Goal: Task Accomplishment & Management: Manage account settings

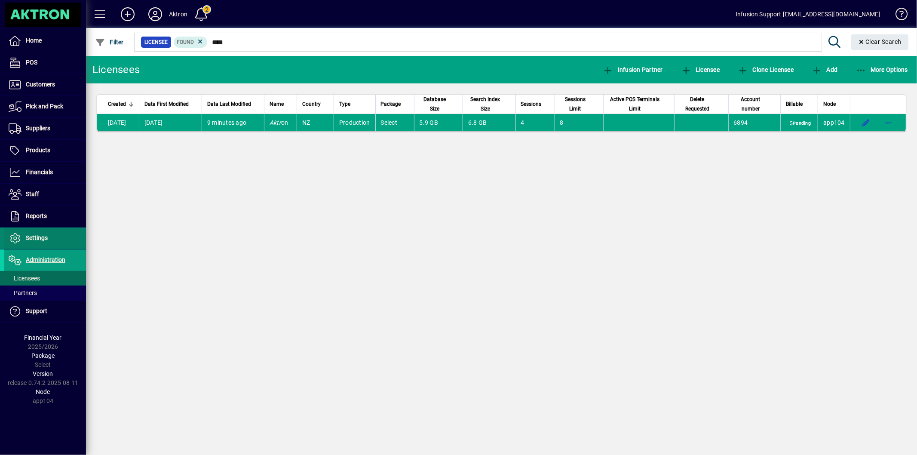
click at [37, 241] on span "Settings" at bounding box center [25, 238] width 43 height 10
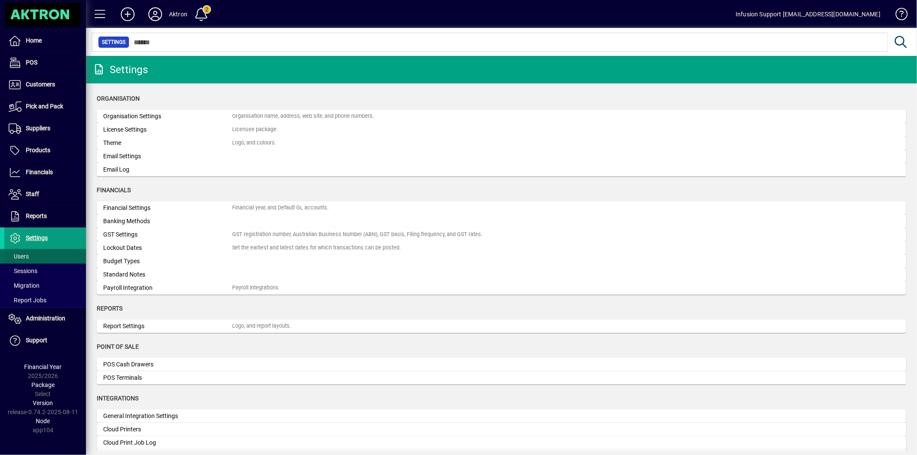
click at [37, 254] on span at bounding box center [45, 256] width 82 height 21
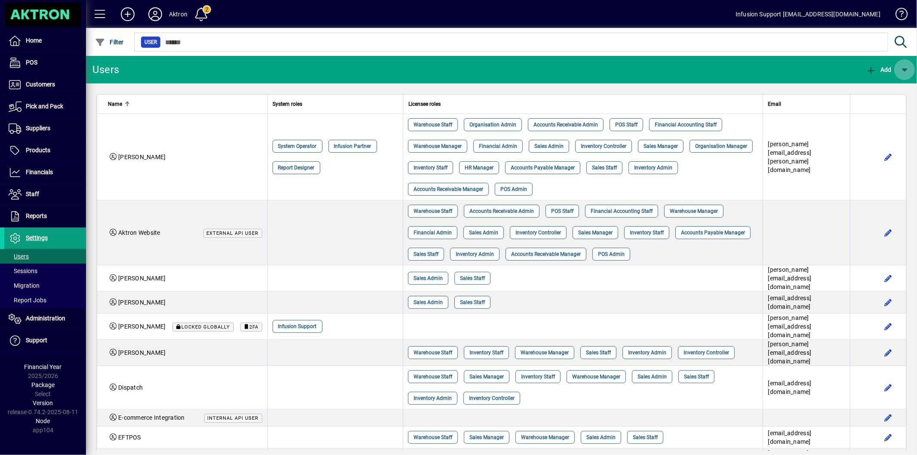
click at [906, 74] on span "button" at bounding box center [904, 69] width 21 height 21
click at [887, 86] on span "button" at bounding box center [873, 92] width 69 height 21
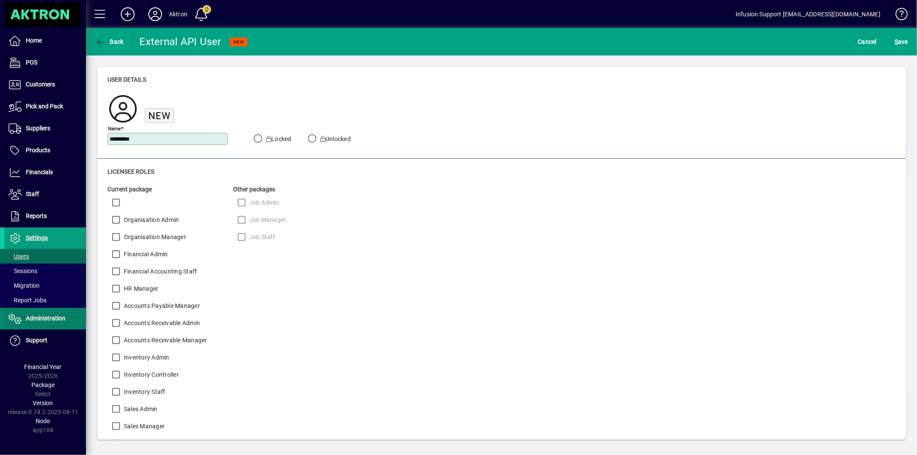
type input "********"
click at [43, 317] on span "Administration" at bounding box center [46, 318] width 40 height 7
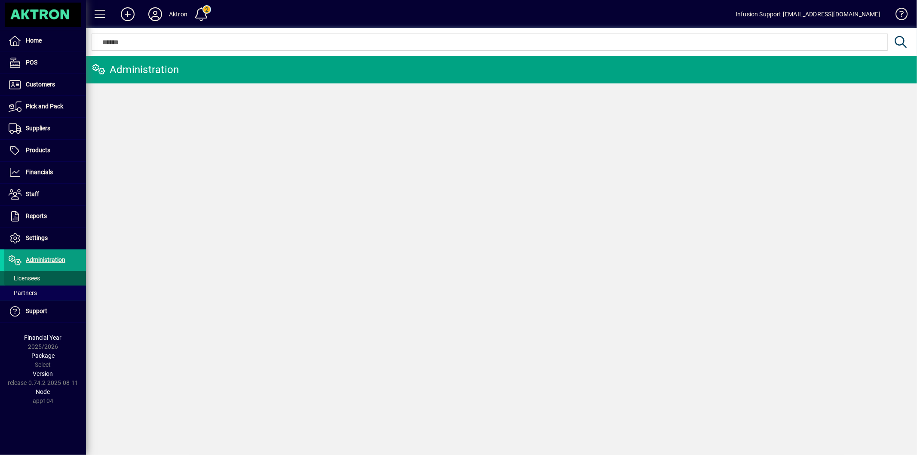
click at [44, 276] on span at bounding box center [45, 278] width 82 height 21
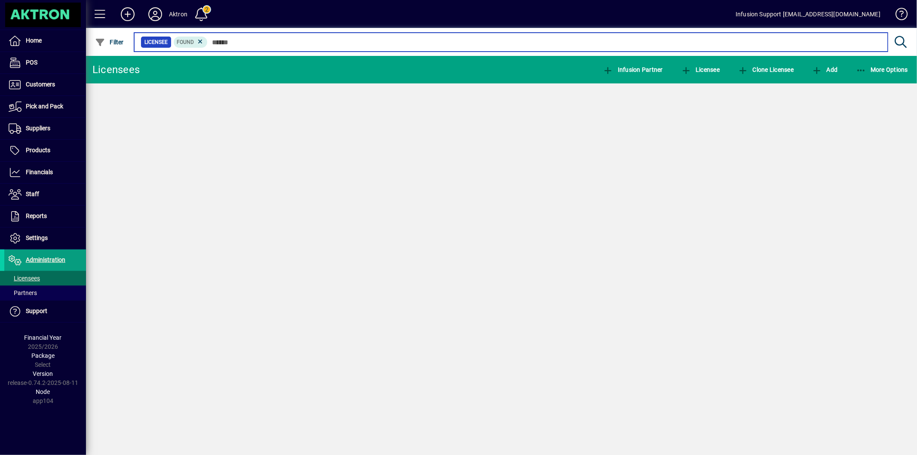
click at [222, 42] on input "text" at bounding box center [544, 42] width 673 height 12
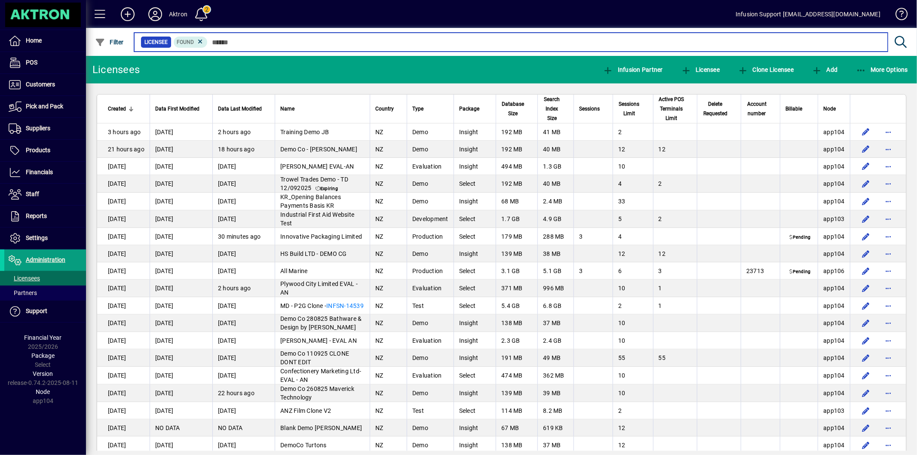
click at [220, 41] on input "text" at bounding box center [544, 42] width 673 height 12
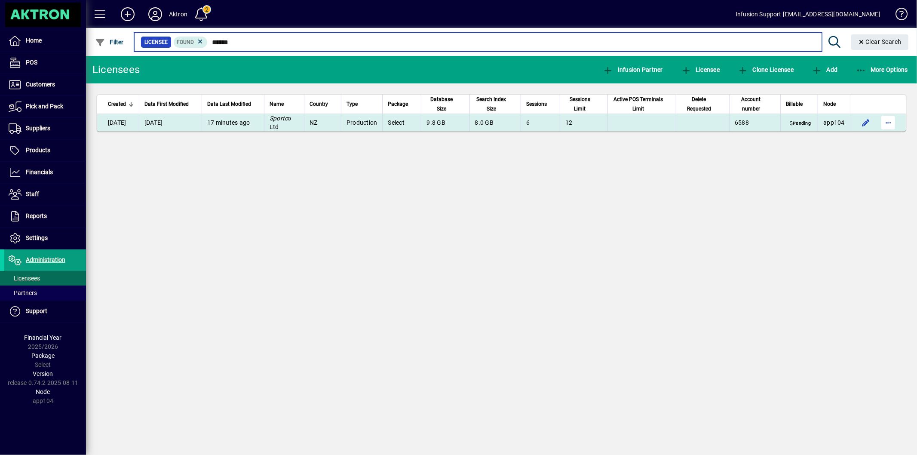
type input "******"
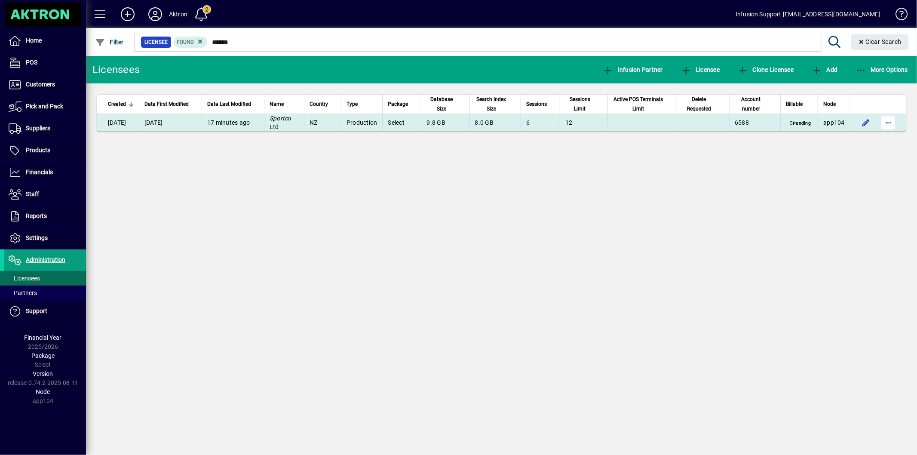
click at [891, 122] on span "button" at bounding box center [888, 122] width 21 height 21
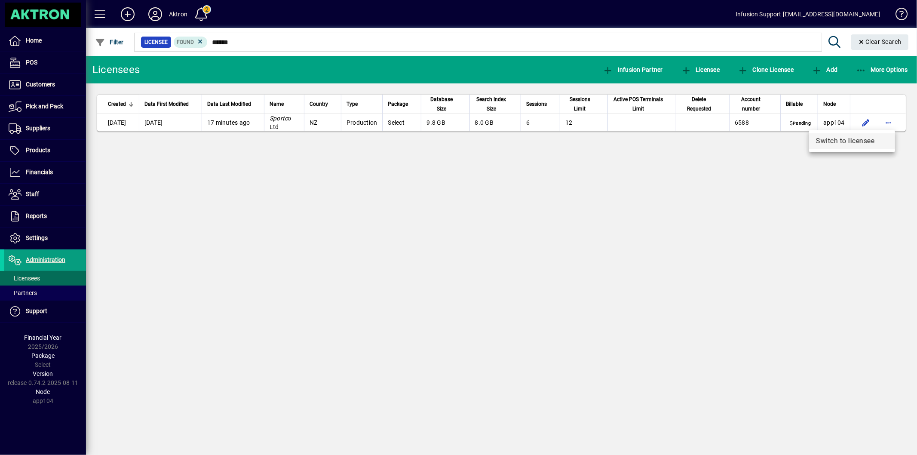
click at [857, 140] on span "Switch to licensee" at bounding box center [852, 141] width 72 height 10
